Goal: Task Accomplishment & Management: Use online tool/utility

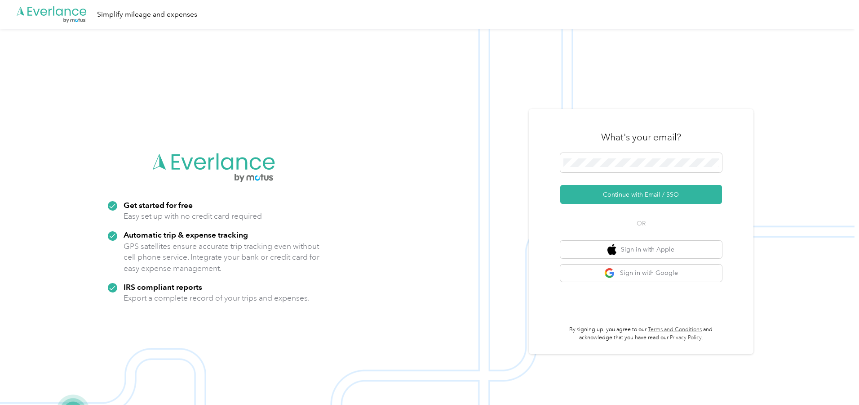
click at [618, 151] on div "What's your email?" at bounding box center [642, 136] width 162 height 31
click at [599, 190] on button "Continue with Email / SSO" at bounding box center [642, 194] width 162 height 19
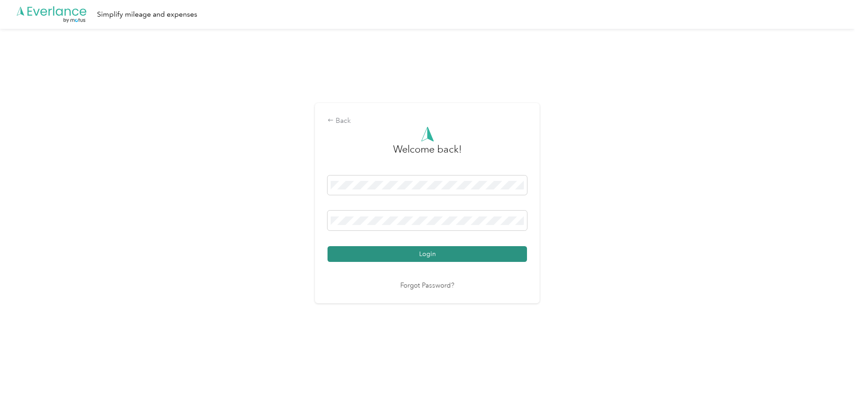
click at [391, 252] on button "Login" at bounding box center [428, 254] width 200 height 16
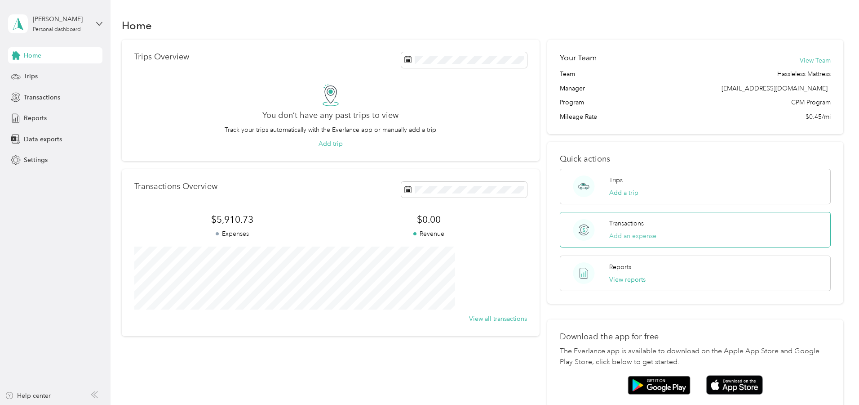
click at [633, 236] on button "Add an expense" at bounding box center [633, 235] width 47 height 9
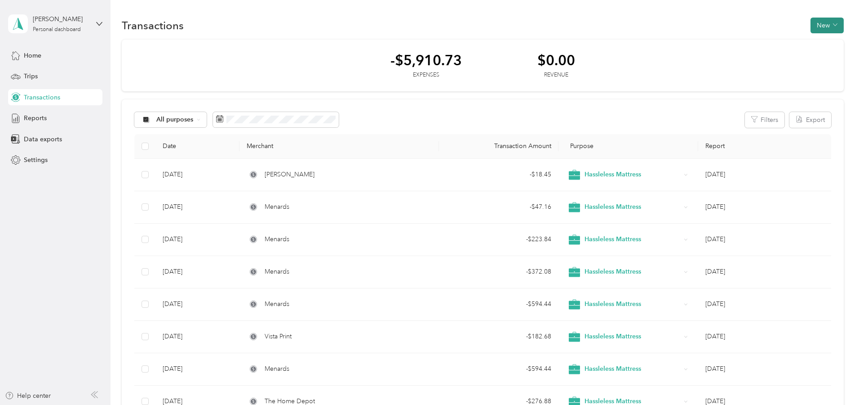
click at [811, 31] on button "New" at bounding box center [827, 26] width 33 height 16
click at [755, 46] on span "Expense" at bounding box center [762, 42] width 24 height 9
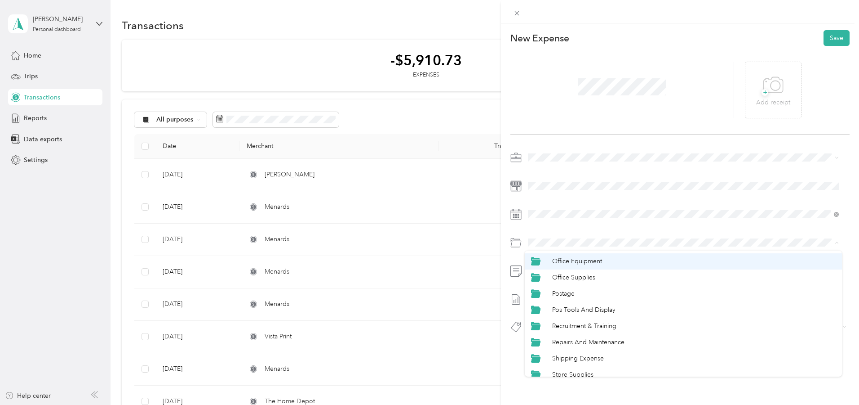
scroll to position [298, 0]
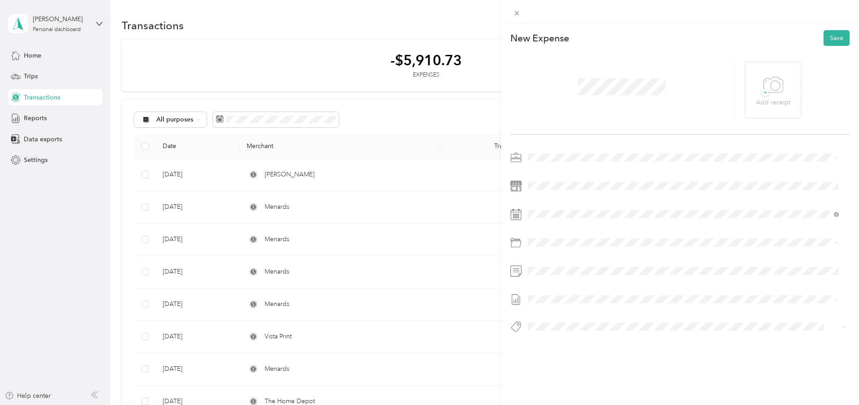
click at [611, 320] on span "Repairs And Maintenance" at bounding box center [588, 320] width 72 height 8
click at [762, 95] on span "+" at bounding box center [765, 92] width 7 height 7
click at [764, 92] on icon at bounding box center [767, 89] width 8 height 5
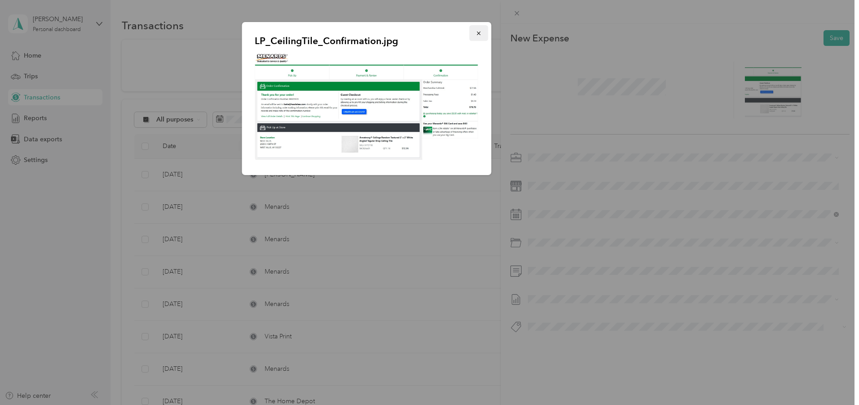
click at [480, 33] on icon "button" at bounding box center [479, 33] width 6 height 6
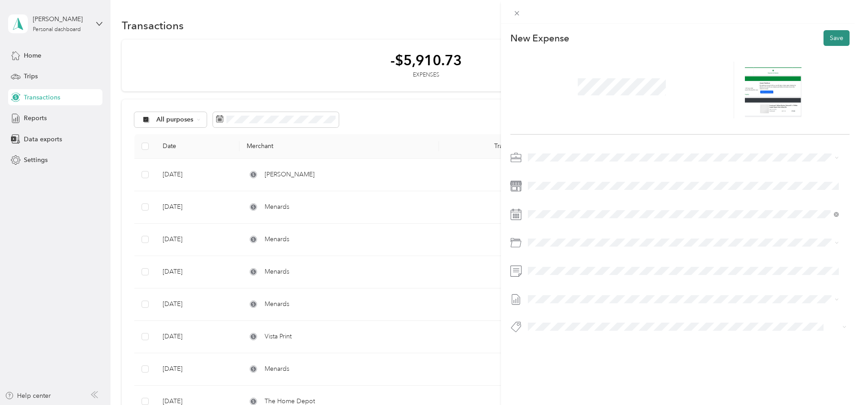
click at [832, 41] on button "Save" at bounding box center [837, 38] width 26 height 16
